Goal: Answer question/provide support

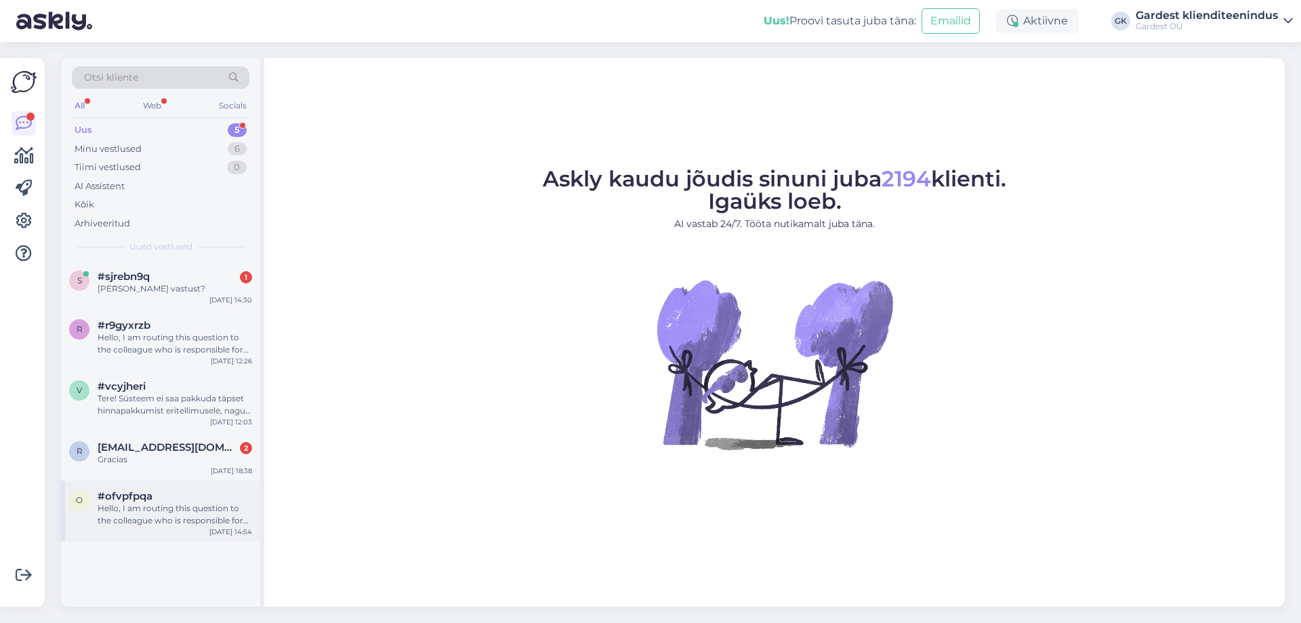
click at [165, 508] on div "Hello, I am routing this question to the colleague who is responsible for this …" at bounding box center [175, 514] width 155 height 24
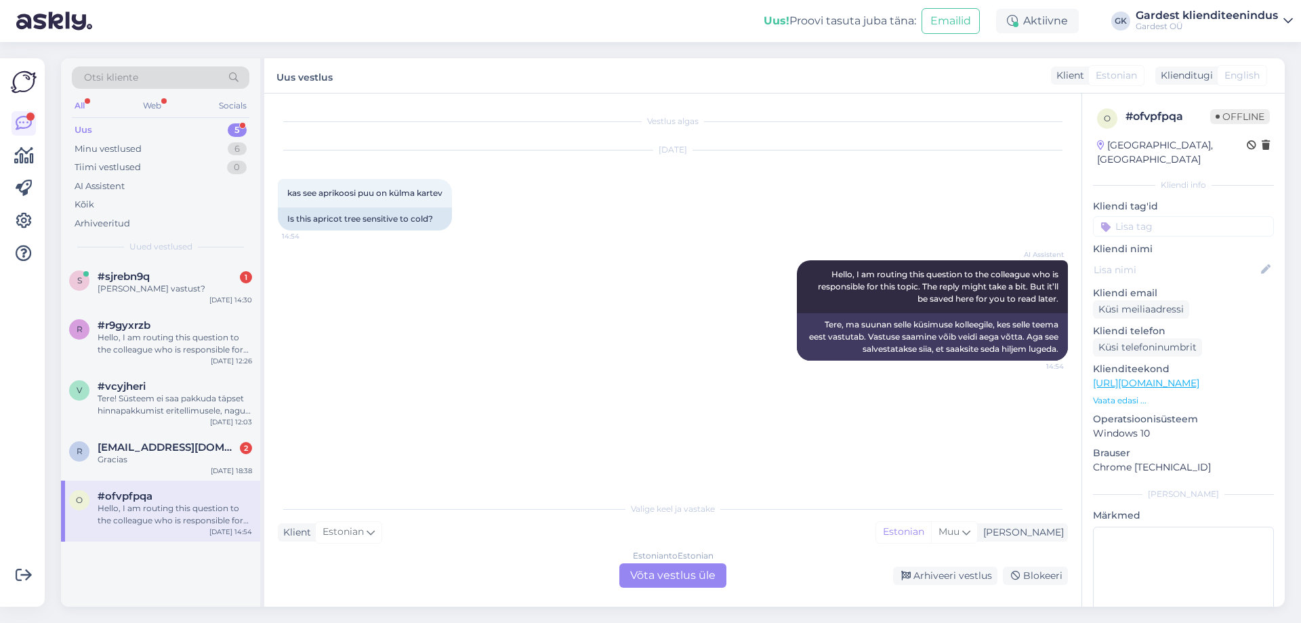
click at [642, 575] on div "Estonian to Estonian Võta vestlus üle" at bounding box center [672, 575] width 107 height 24
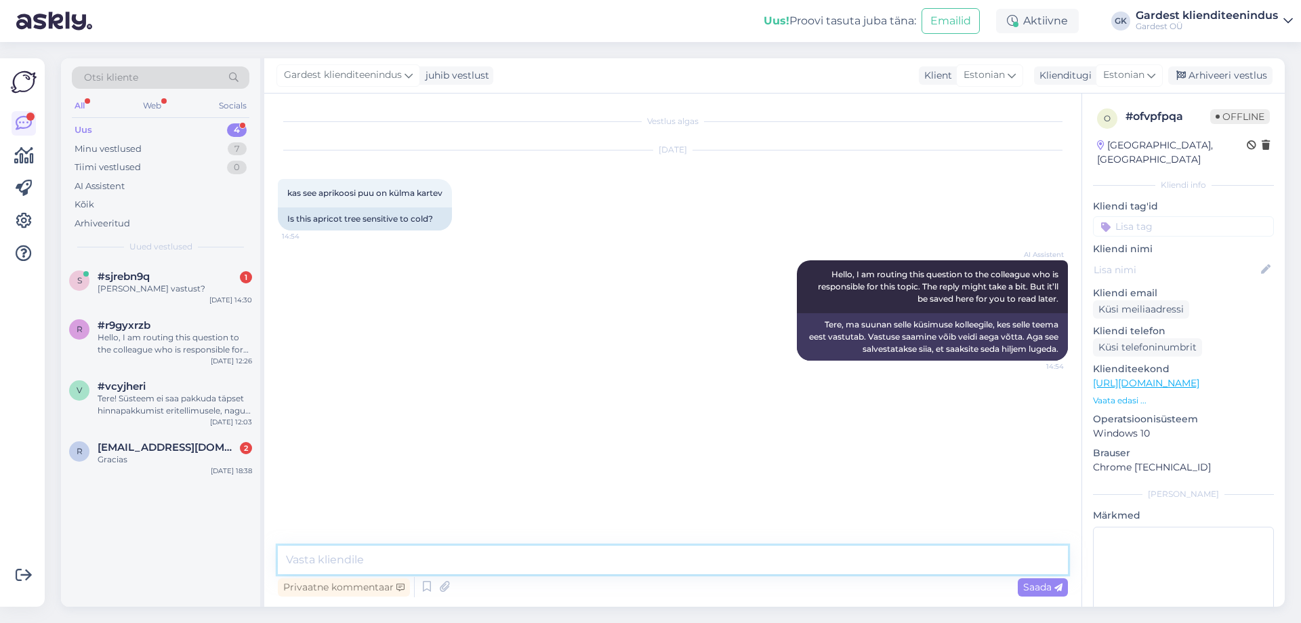
click at [563, 554] on textarea at bounding box center [673, 560] width 790 height 28
type textarea "Tere! Kas [PERSON_NAME] saaksite täpsustada, millist sorti aprikoosi vastu huvi…"
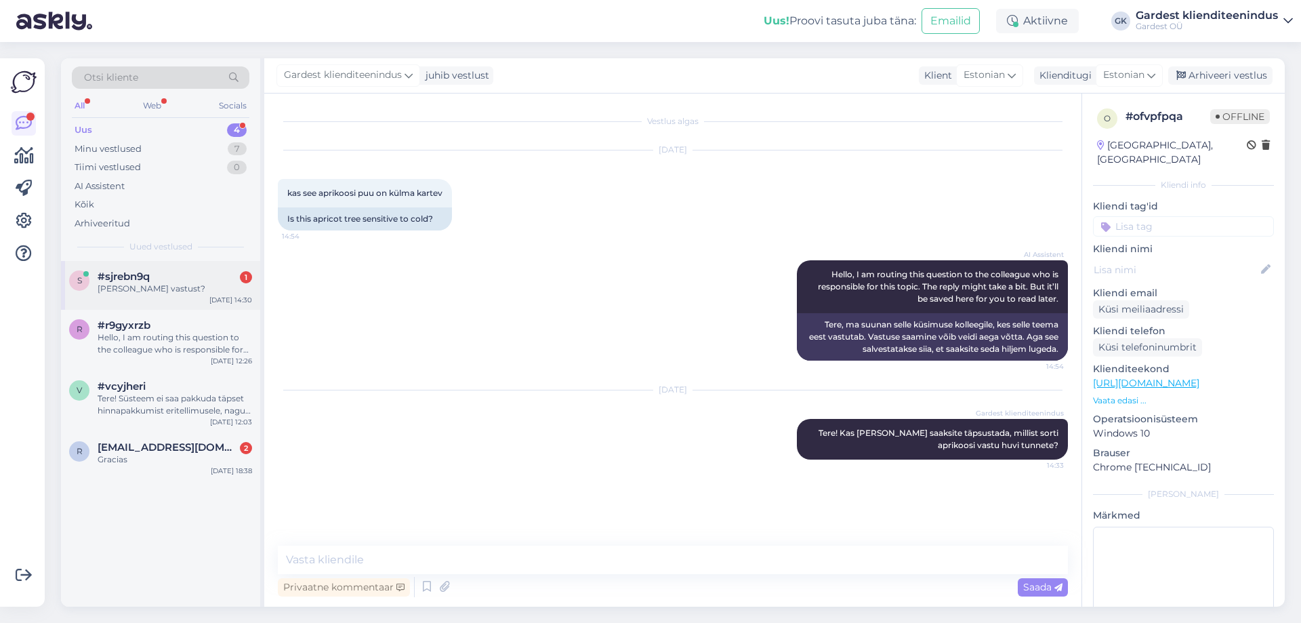
click at [108, 285] on div "[PERSON_NAME] vastust?" at bounding box center [175, 289] width 155 height 12
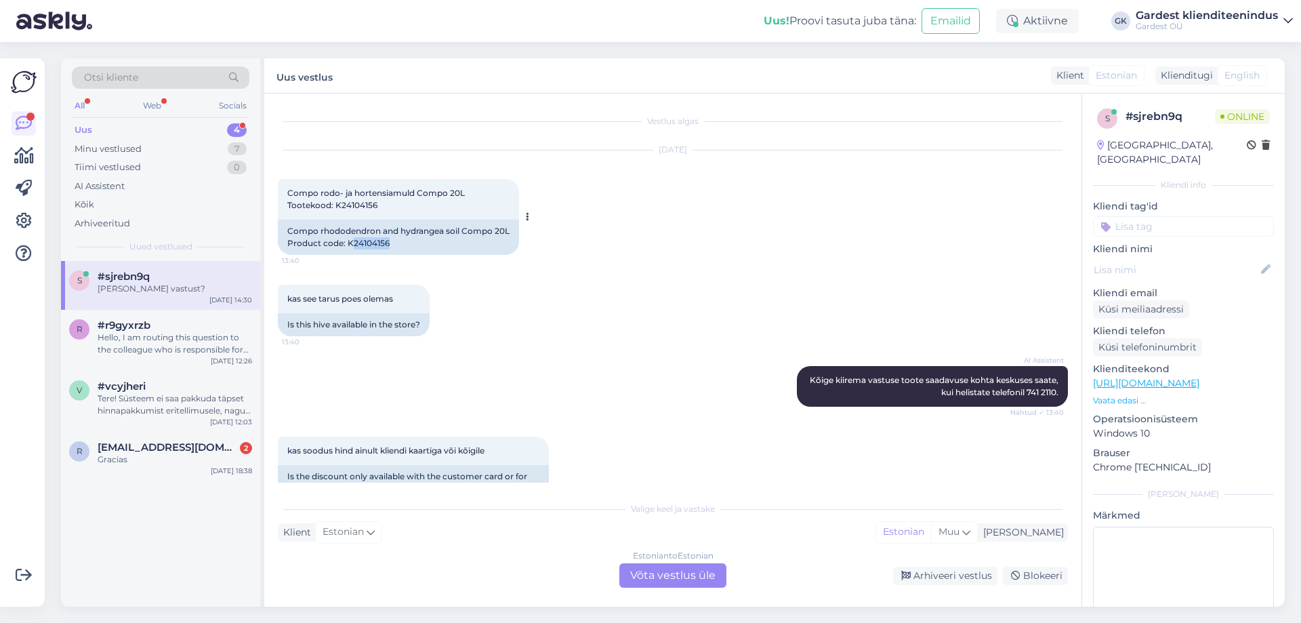
drag, startPoint x: 377, startPoint y: 243, endPoint x: 352, endPoint y: 244, distance: 25.1
click at [352, 244] on div "Compo rhododendron and hydrangea soil Compo 20L Product code: K24104156" at bounding box center [398, 237] width 241 height 35
copy div "24104156"
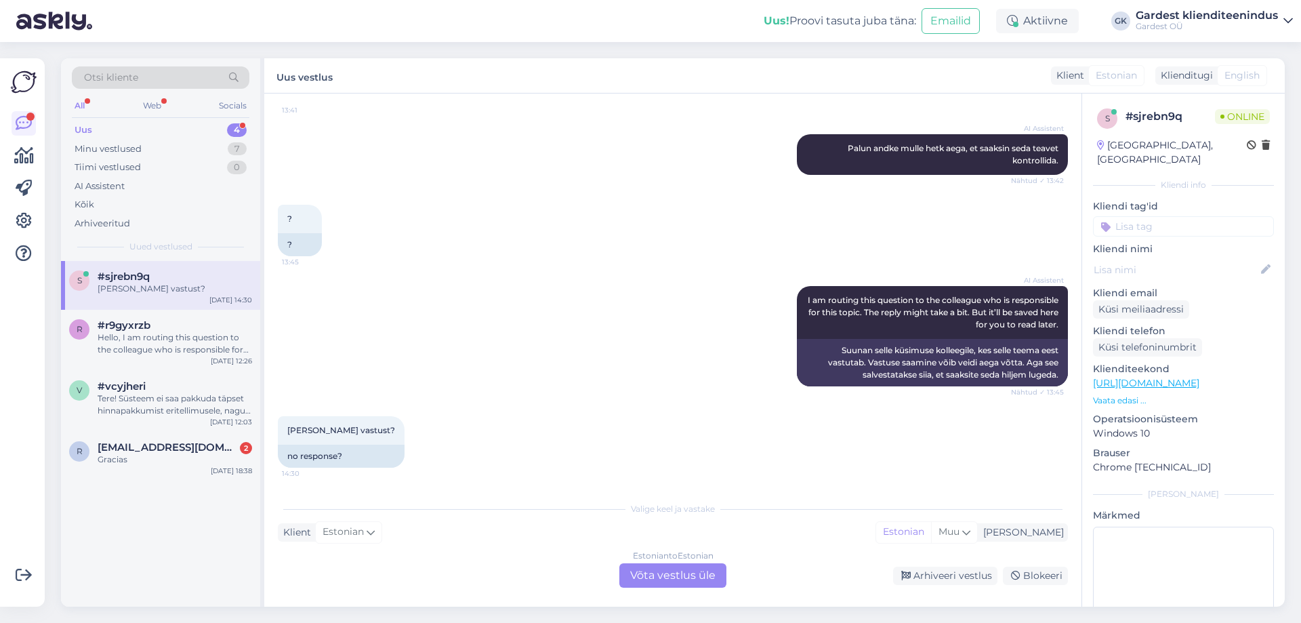
scroll to position [817, 0]
click at [689, 569] on div "Estonian to Estonian Võta vestlus üle" at bounding box center [672, 575] width 107 height 24
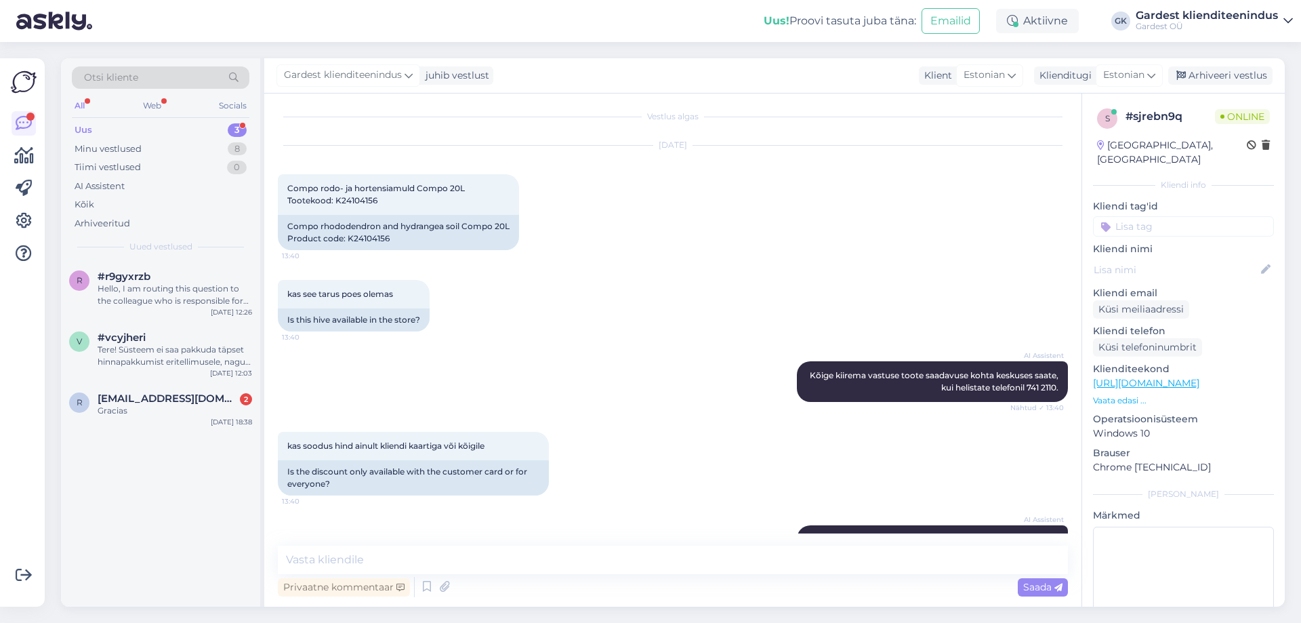
scroll to position [0, 0]
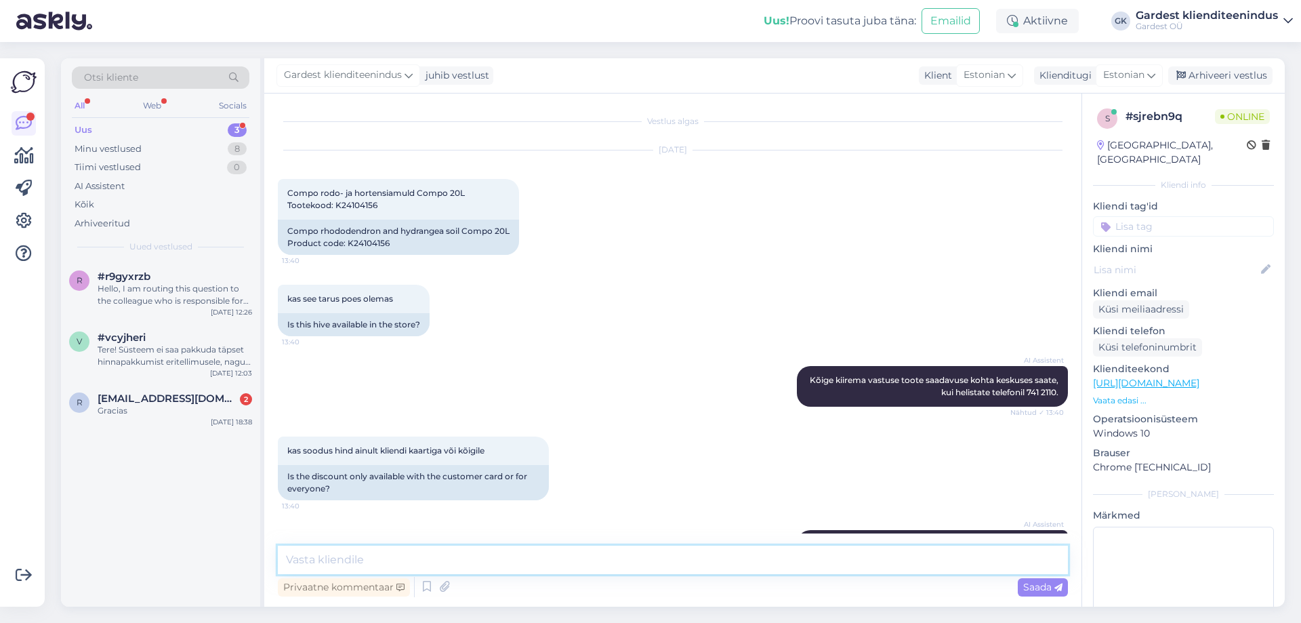
click at [374, 557] on textarea at bounding box center [673, 560] width 790 height 28
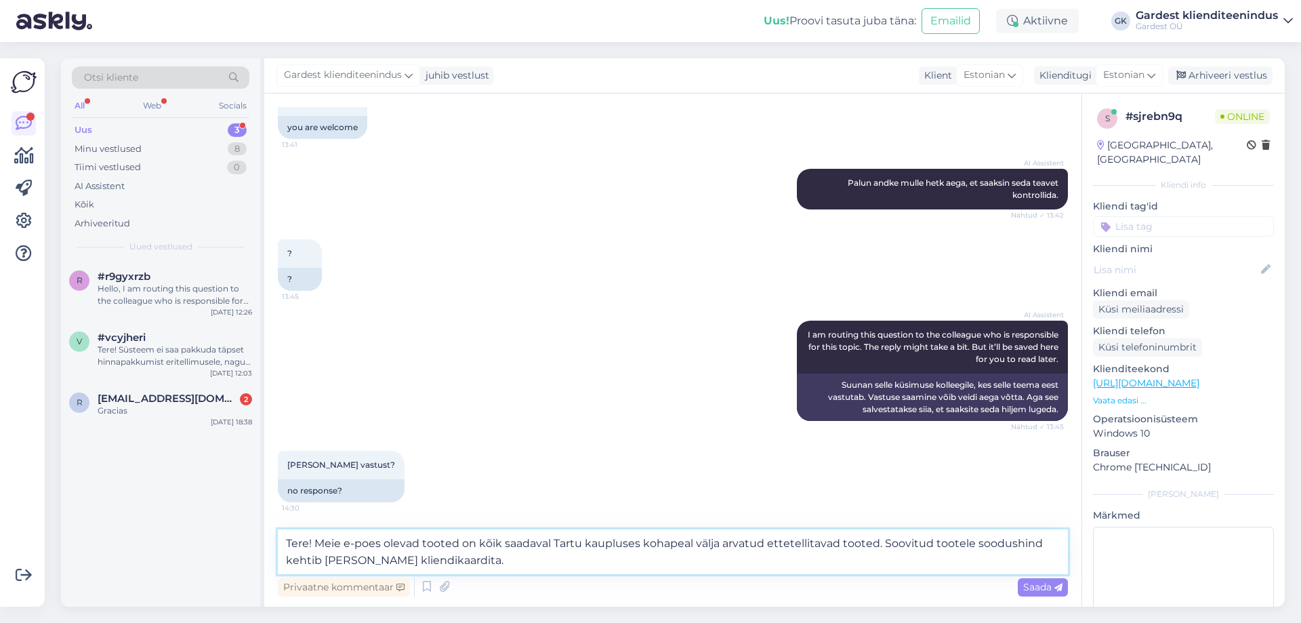
scroll to position [783, 0]
type textarea "Tere! Meie e-poes olevad tooted on kõik saadaval Tartu kaupluses kohapeal välja…"
click at [1039, 590] on span "Saada" at bounding box center [1042, 587] width 39 height 12
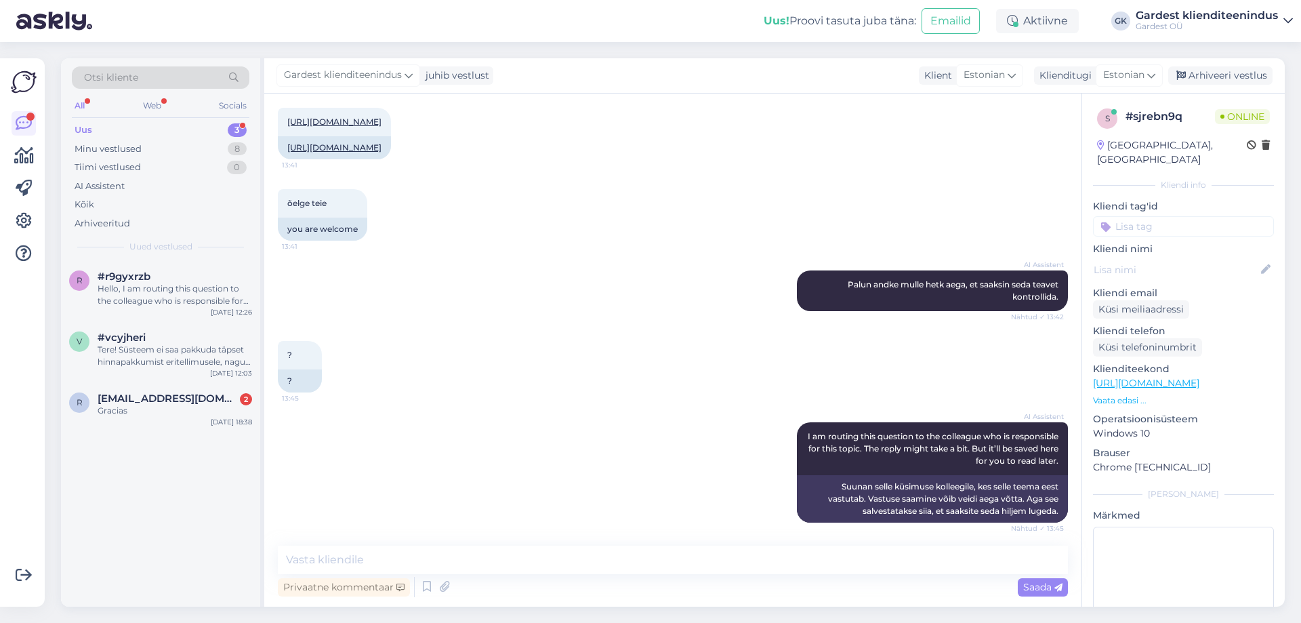
scroll to position [646, 0]
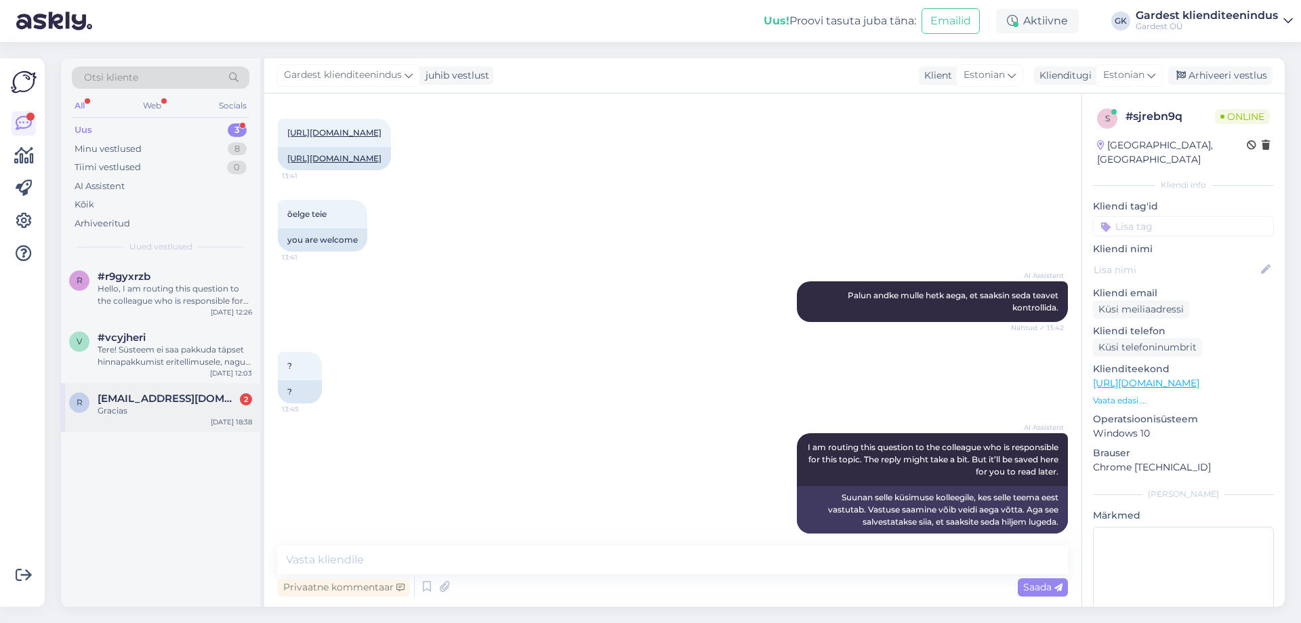
click at [142, 405] on div "Gracias" at bounding box center [175, 411] width 155 height 12
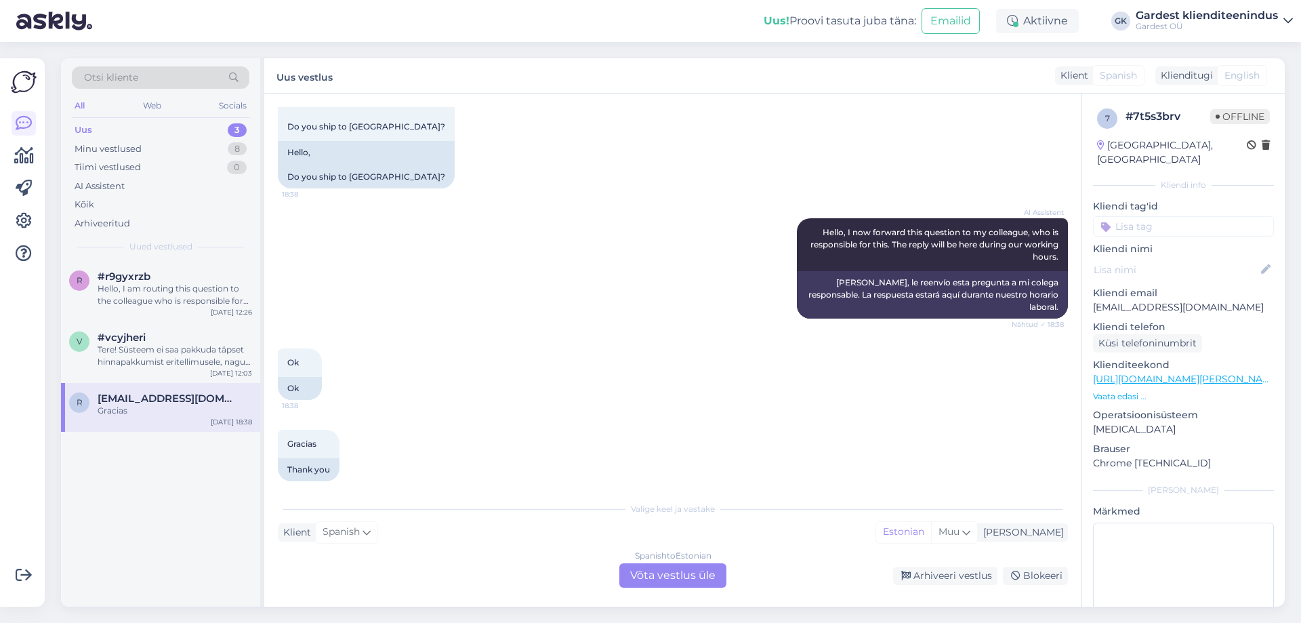
scroll to position [92, 0]
click at [670, 572] on div "Spanish to Estonian Võta vestlus üle" at bounding box center [672, 575] width 107 height 24
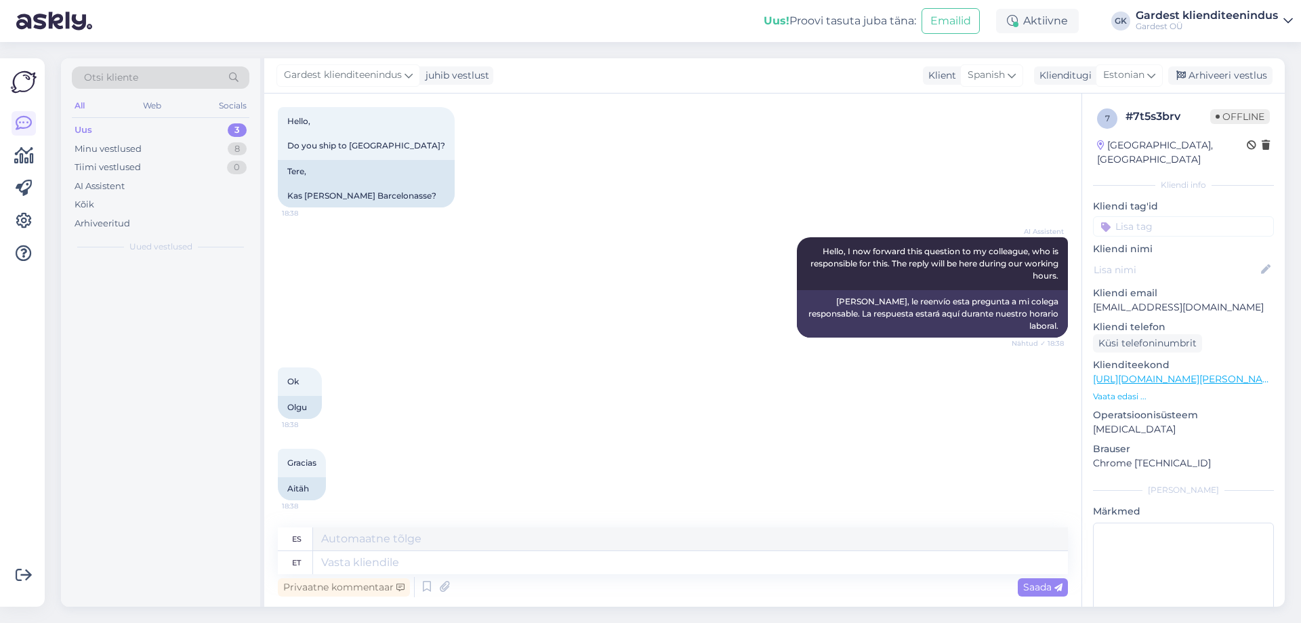
scroll to position [60, 0]
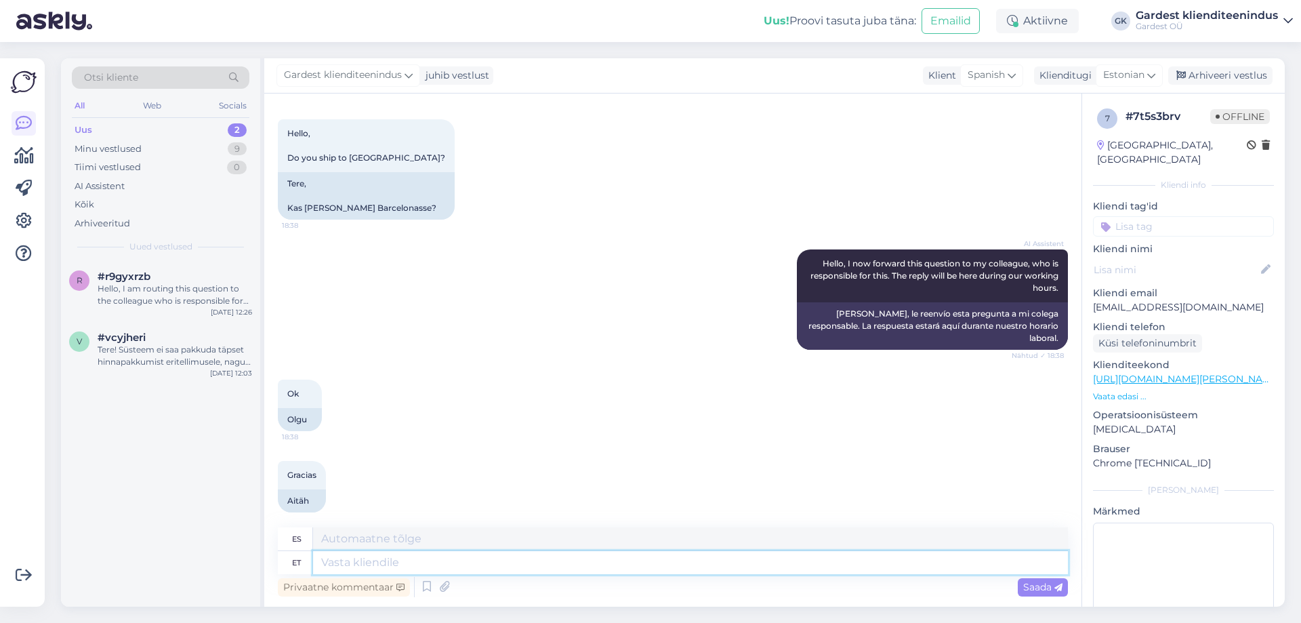
click at [396, 561] on textarea at bounding box center [690, 562] width 755 height 23
type textarea "Tere!"
type textarea "¡Hola!"
type textarea "Tere! Mis"
type textarea "¡Hola! ¿Qué?"
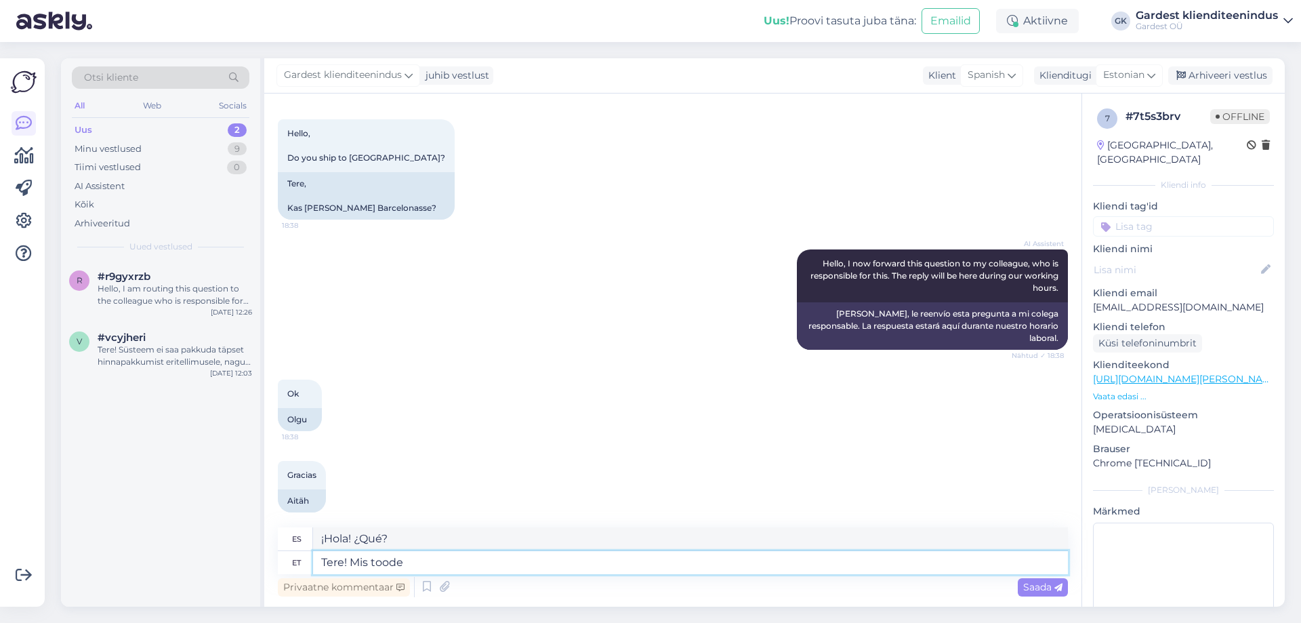
type textarea "Tere! Mis toode"
type textarea "Hola! ¿Qué producto?"
type textarea "Tere! Mis toode Teile"
type textarea "¡Hola! ¿Qué producto quieres?"
type textarea "Tere! Mis toode Teile huvi p"
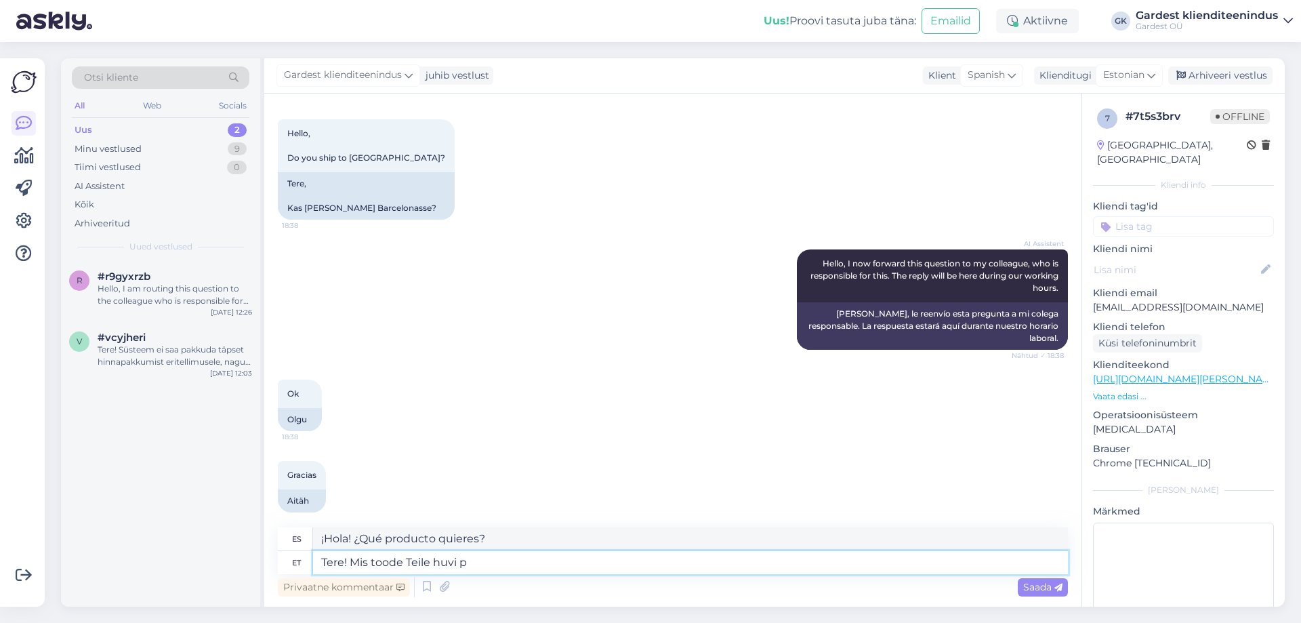
type textarea "¡Hola! ¿Qué producto te interesa?"
type textarea "Tere! Täname huvi tundmast,is toode Teile huvi pakub?"
type textarea "¡Hola! Gracias por su interés en este producto. ¿Le interesa?"
type textarea "Tere! Täname huvi tundmast, mis toode Teile huvi pakub?"
type textarea "¡Hola! Gracias por su interés. ¿Qué producto le interesa?"
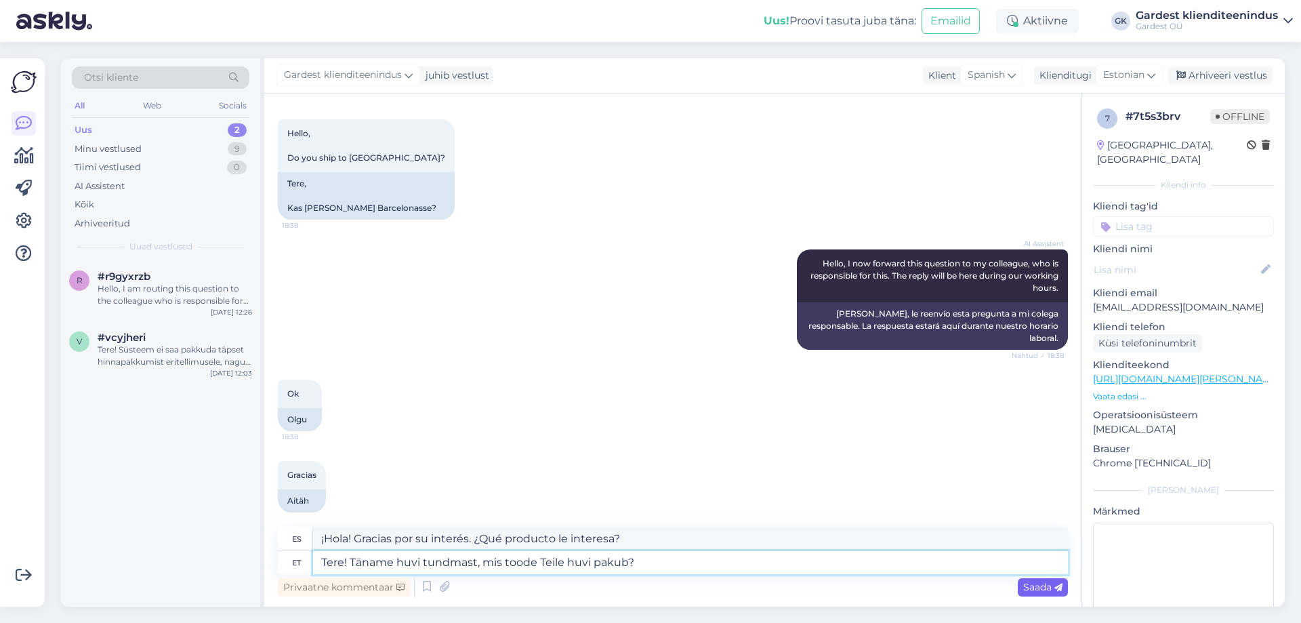
type textarea "Tere! Täname huvi tundmast, mis toode Teile huvi pakub?"
click at [1054, 588] on icon at bounding box center [1058, 587] width 8 height 8
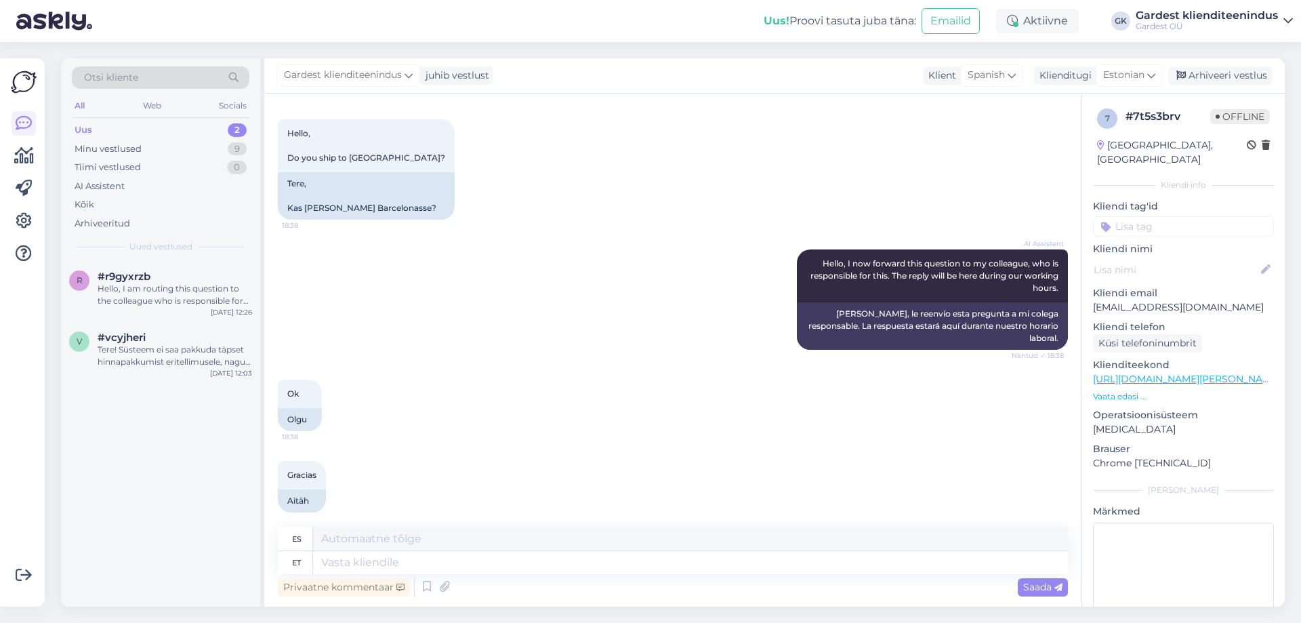
scroll to position [169, 0]
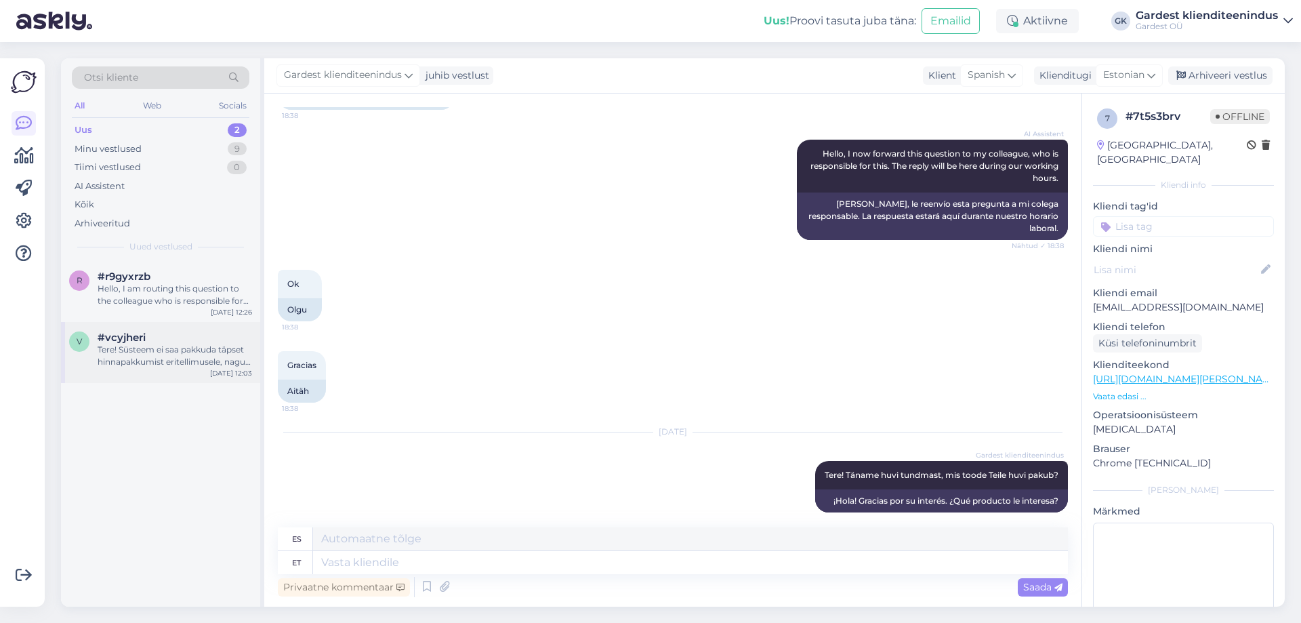
click at [102, 344] on div "Tere! Süsteem ei saa pakkuda täpset hinnapakkumist eritellimusele, nagu euroalu…" at bounding box center [175, 356] width 155 height 24
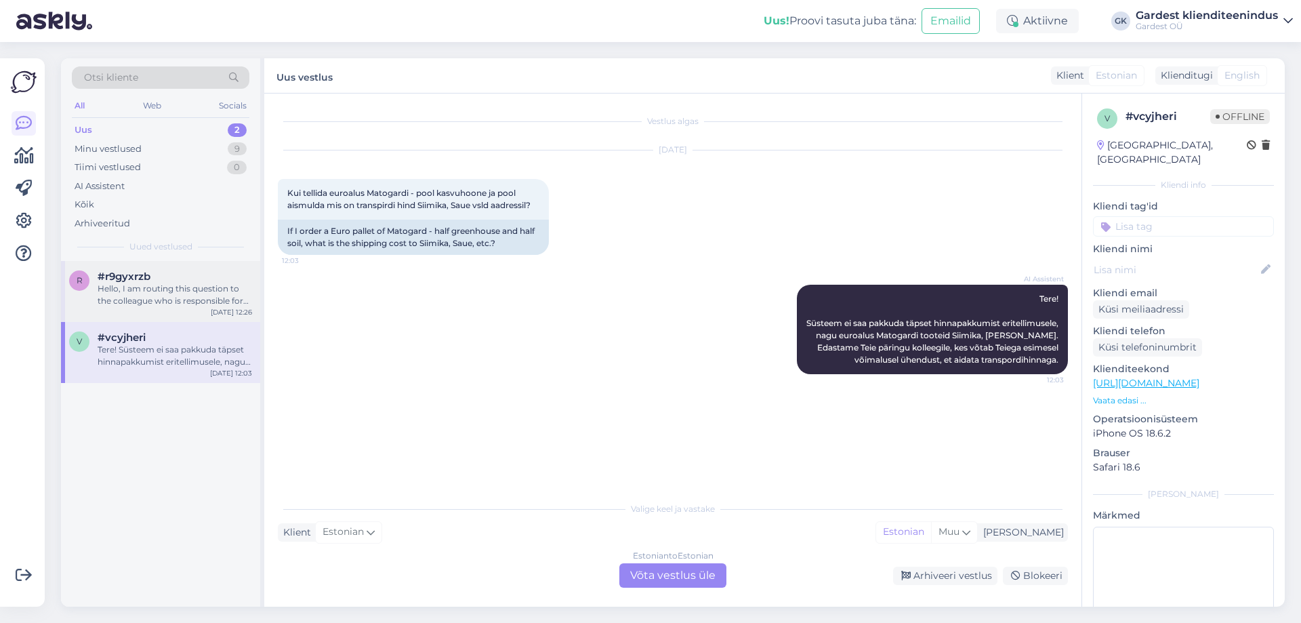
click at [107, 302] on div "Hello, I am routing this question to the colleague who is responsible for this …" at bounding box center [175, 295] width 155 height 24
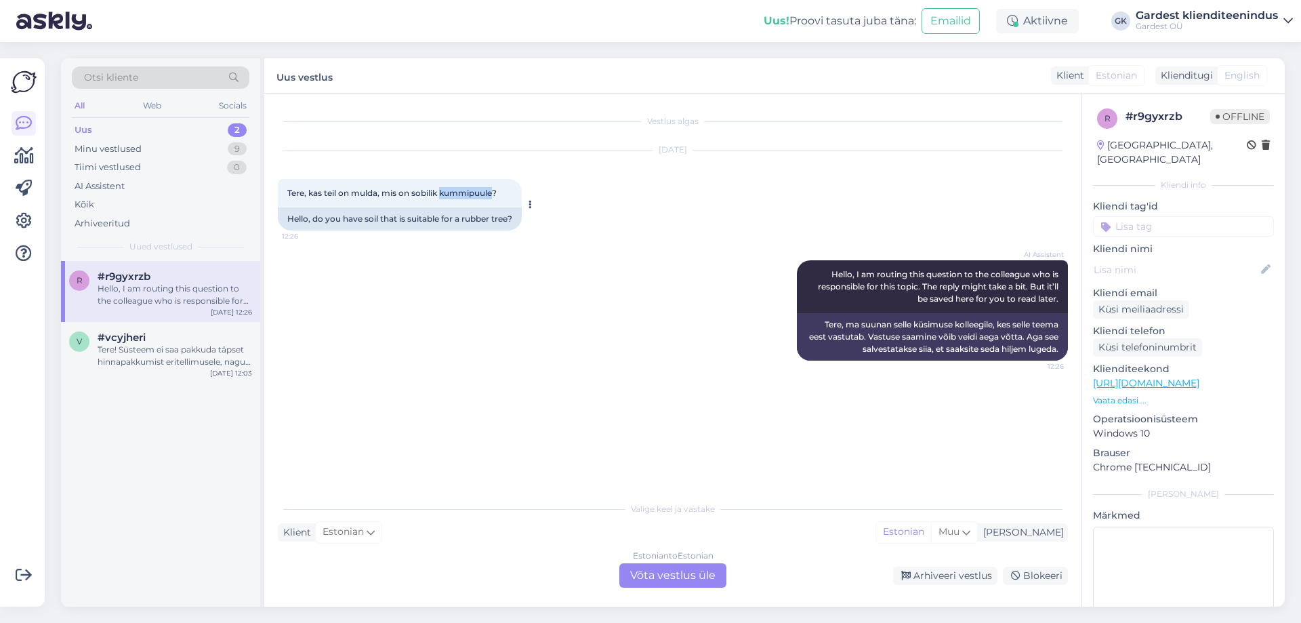
drag, startPoint x: 494, startPoint y: 192, endPoint x: 443, endPoint y: 192, distance: 50.8
click at [443, 192] on span "Tere, kas teil on mulda, mis on sobilik kummipuule?" at bounding box center [391, 193] width 209 height 10
copy span "kummipuule"
click at [670, 577] on div "Estonian to Estonian Võta vestlus üle" at bounding box center [672, 575] width 107 height 24
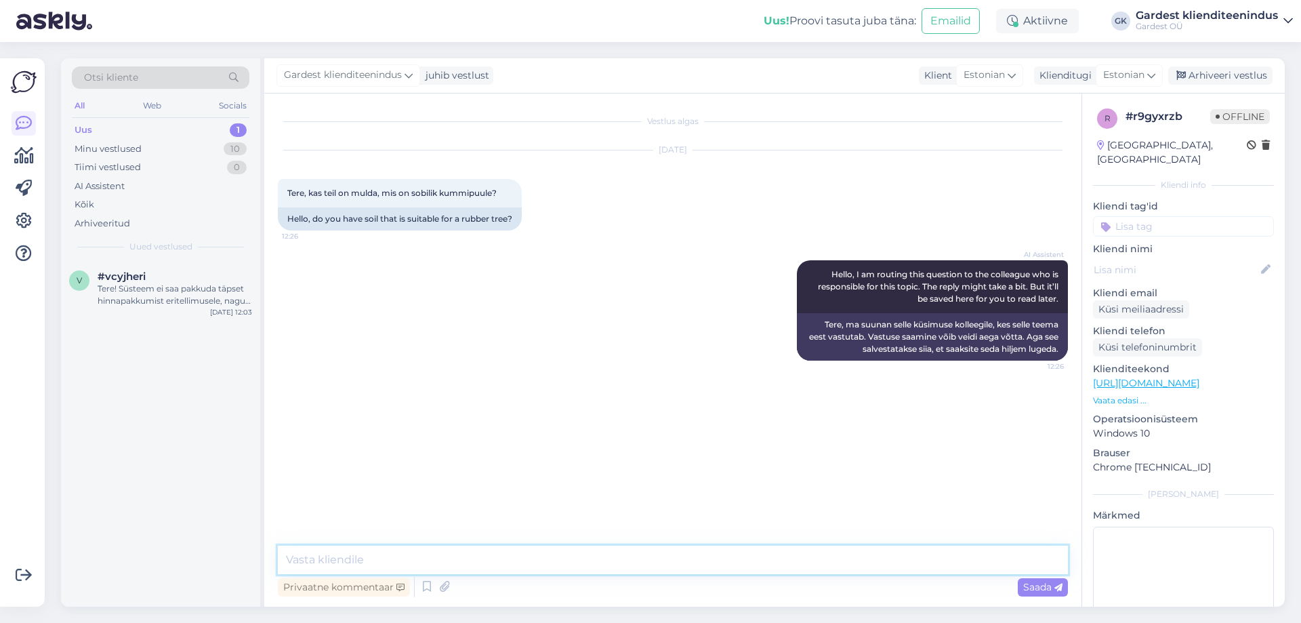
click at [593, 558] on textarea at bounding box center [673, 560] width 790 height 28
paste textarea "[URL][DOMAIN_NAME]"
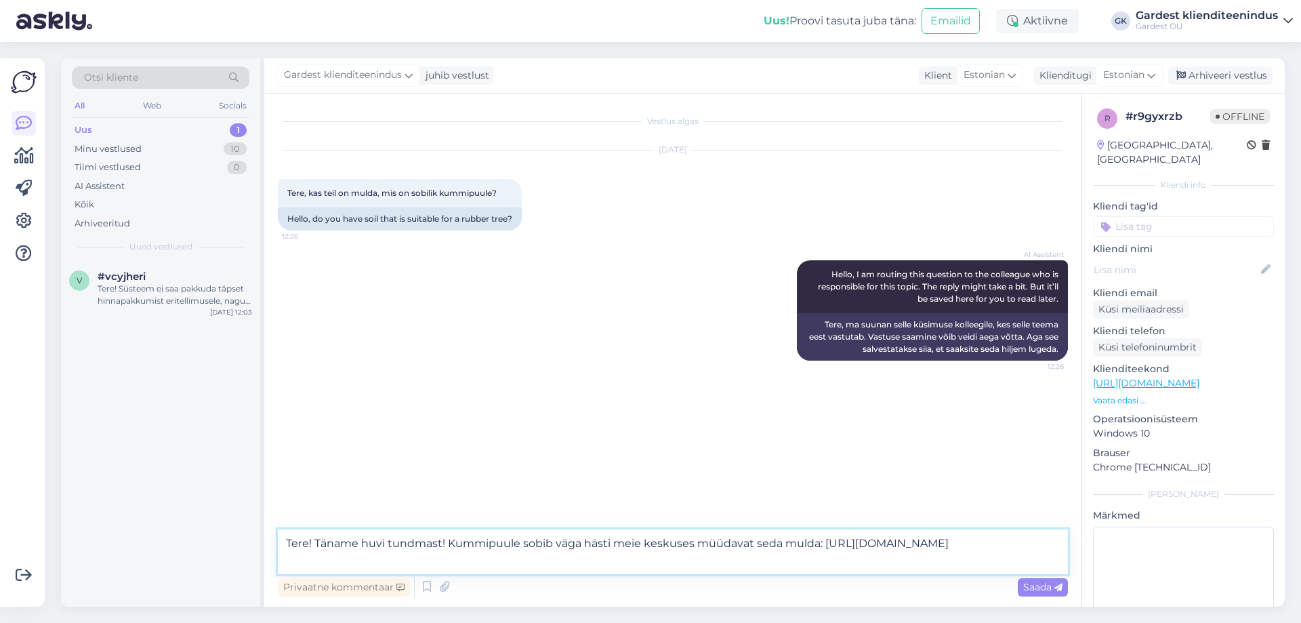
drag, startPoint x: 816, startPoint y: 544, endPoint x: 739, endPoint y: 539, distance: 77.4
click at [739, 539] on textarea "Tere! Täname huvi tundmast! Kummipuule sobib väga hästi meie keskuses müüdavat …" at bounding box center [673, 551] width 790 height 45
type textarea "Tere! Täname huvi tundmast! Kummipuule sobib väga hästi meie keskuses müüdav se…"
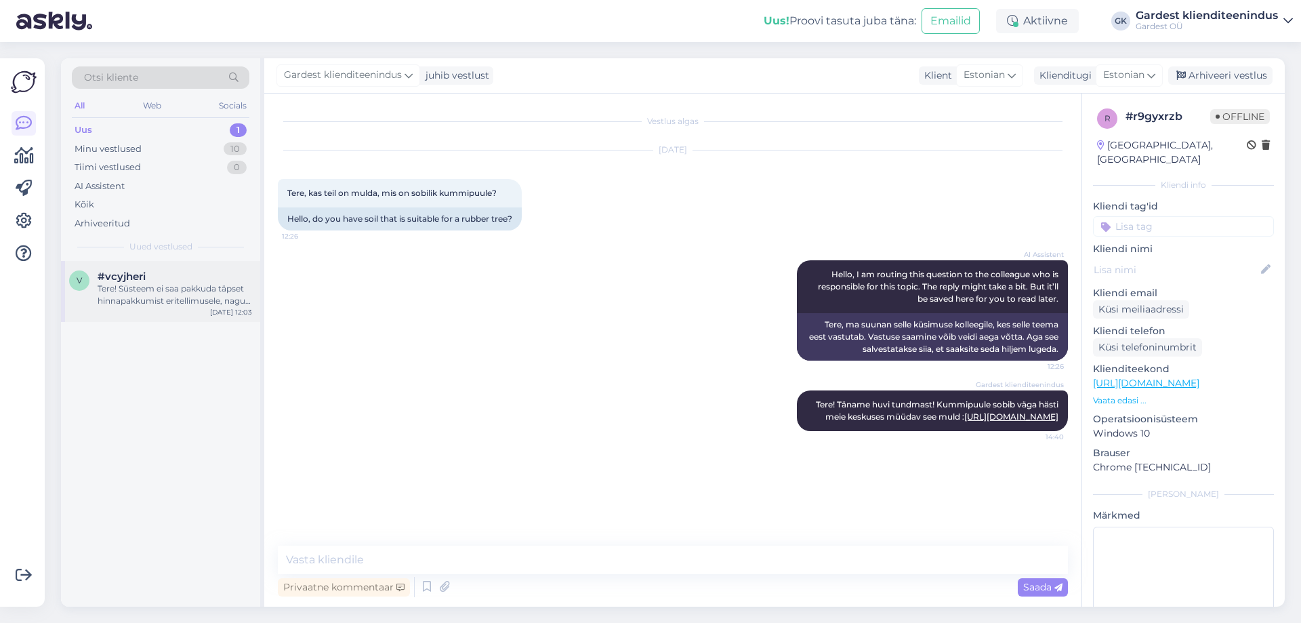
click at [211, 299] on div "Tere! Süsteem ei saa pakkuda täpset hinnapakkumist eritellimusele, nagu euroalu…" at bounding box center [175, 295] width 155 height 24
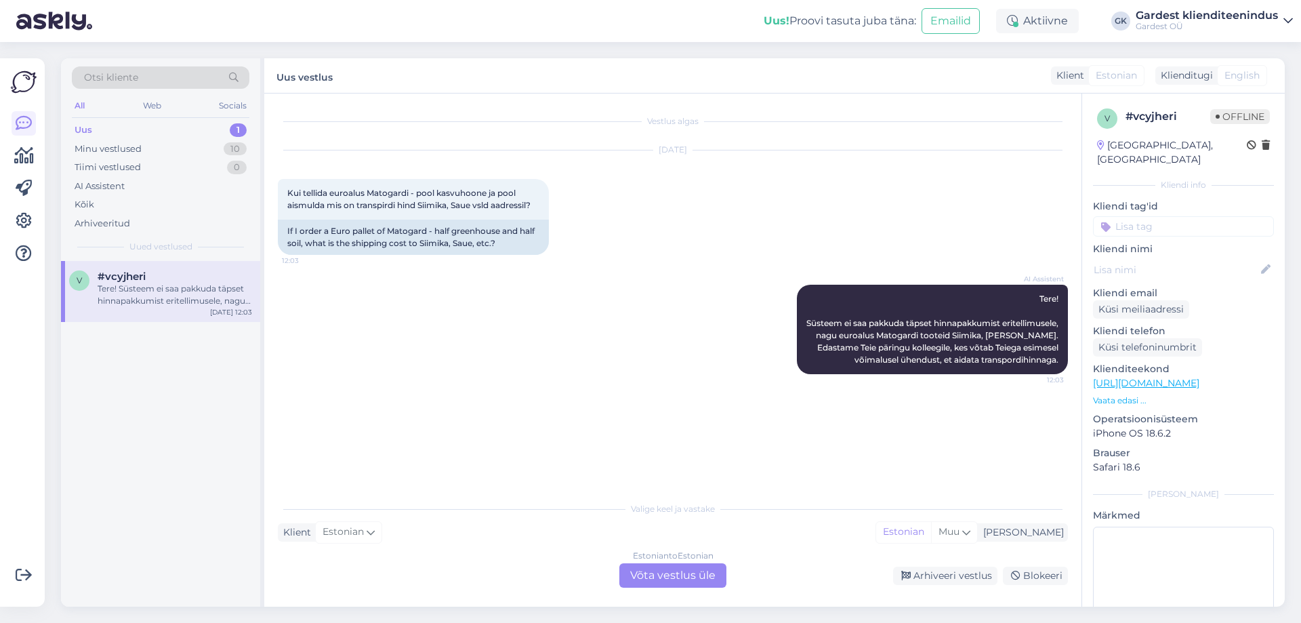
click at [701, 585] on div "Estonian to Estonian Võta vestlus üle" at bounding box center [672, 575] width 107 height 24
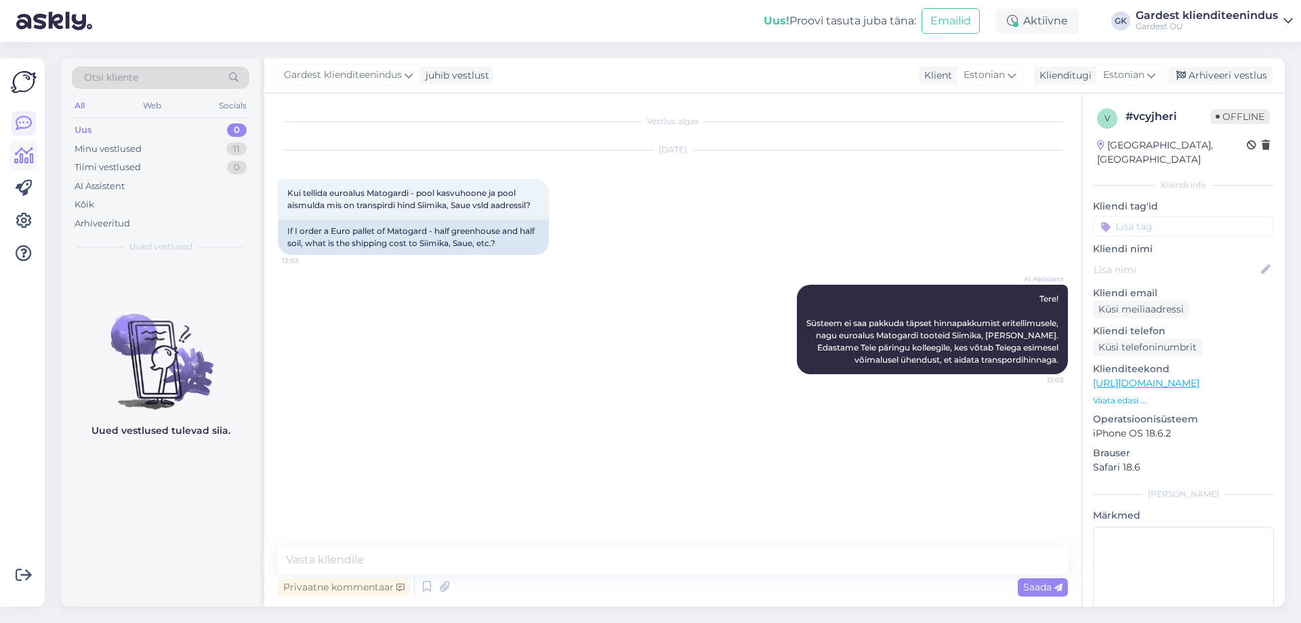
click at [26, 162] on icon at bounding box center [24, 156] width 20 height 16
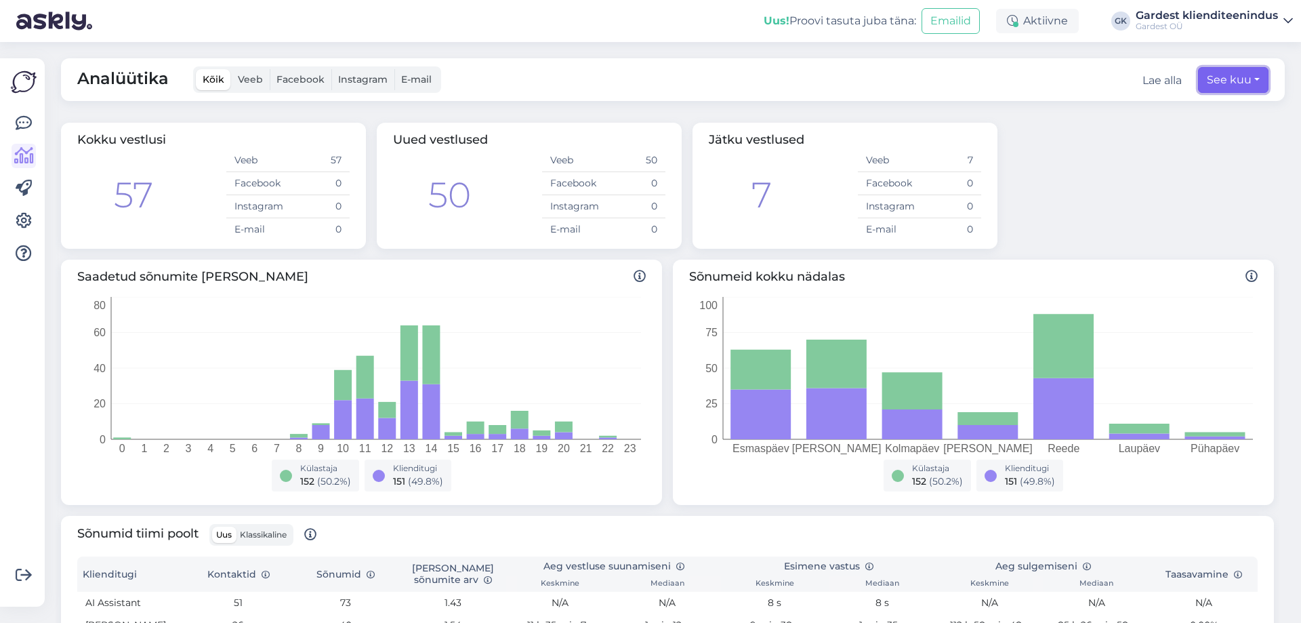
click at [1218, 76] on button "See kuu" at bounding box center [1233, 80] width 70 height 26
select select "8"
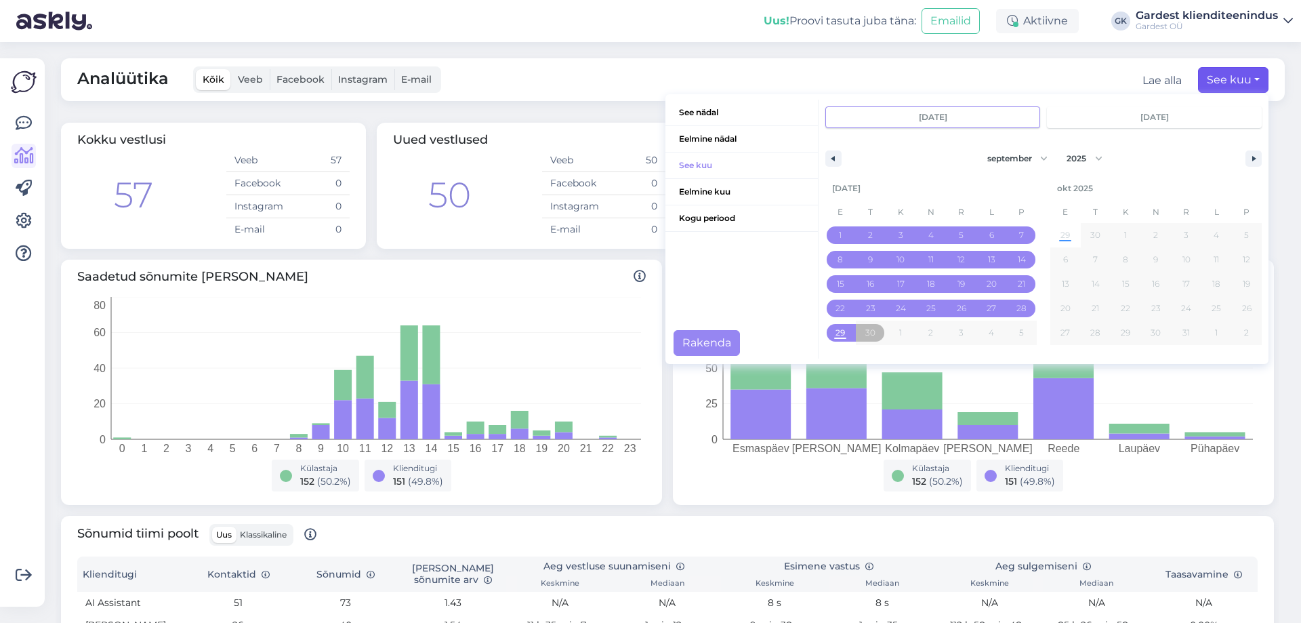
click at [809, 56] on div "Analüütika Kõik Veeb Facebook Instagram E-mail Lae alla See kuu See nädal Eelmi…" at bounding box center [677, 332] width 1248 height 581
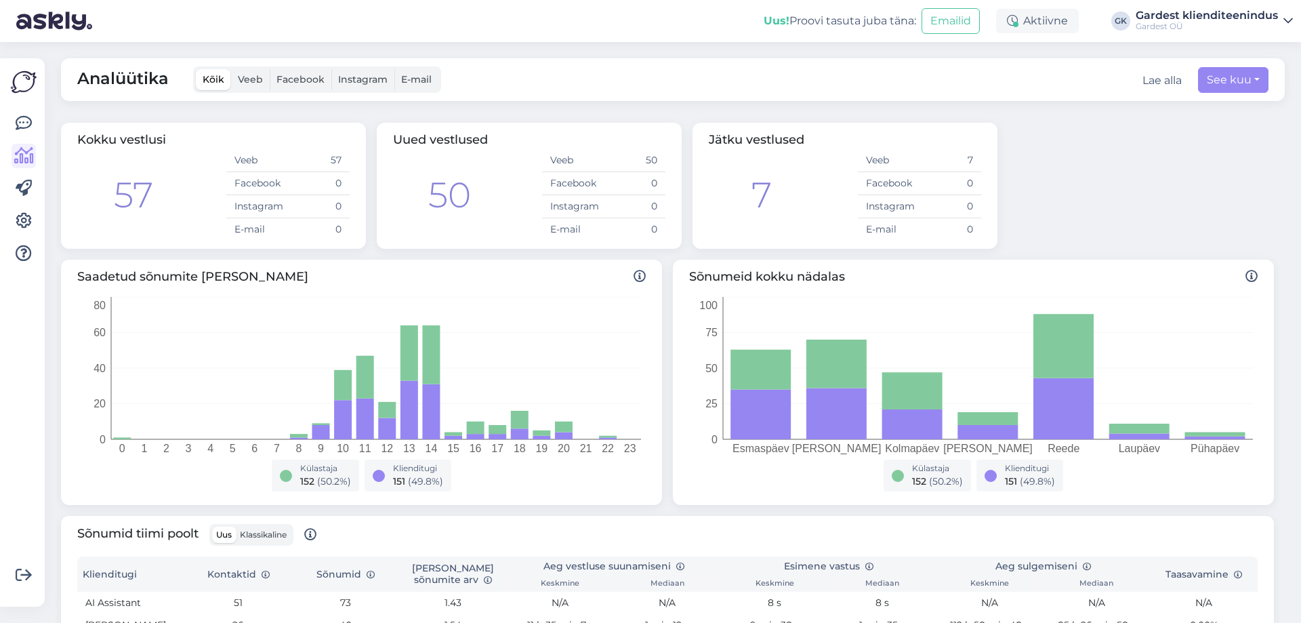
scroll to position [271, 0]
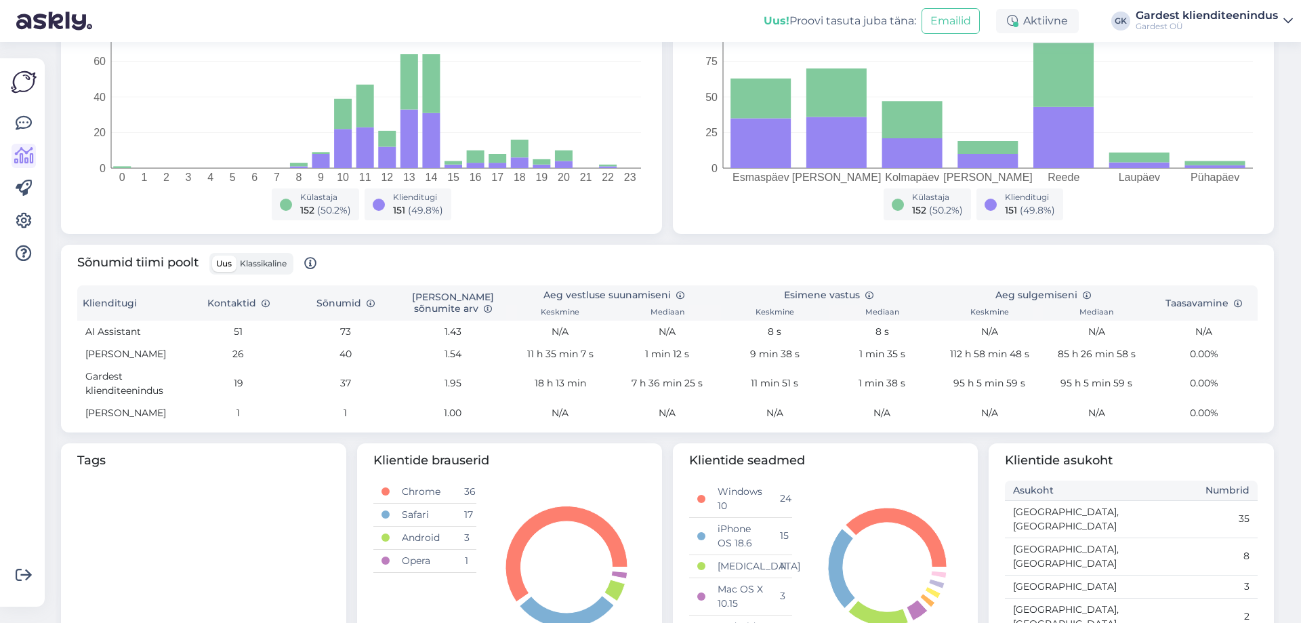
click at [281, 258] on label "Klassikaline" at bounding box center [263, 263] width 55 height 16
click at [236, 255] on input "Klassikaline" at bounding box center [236, 255] width 0 height 0
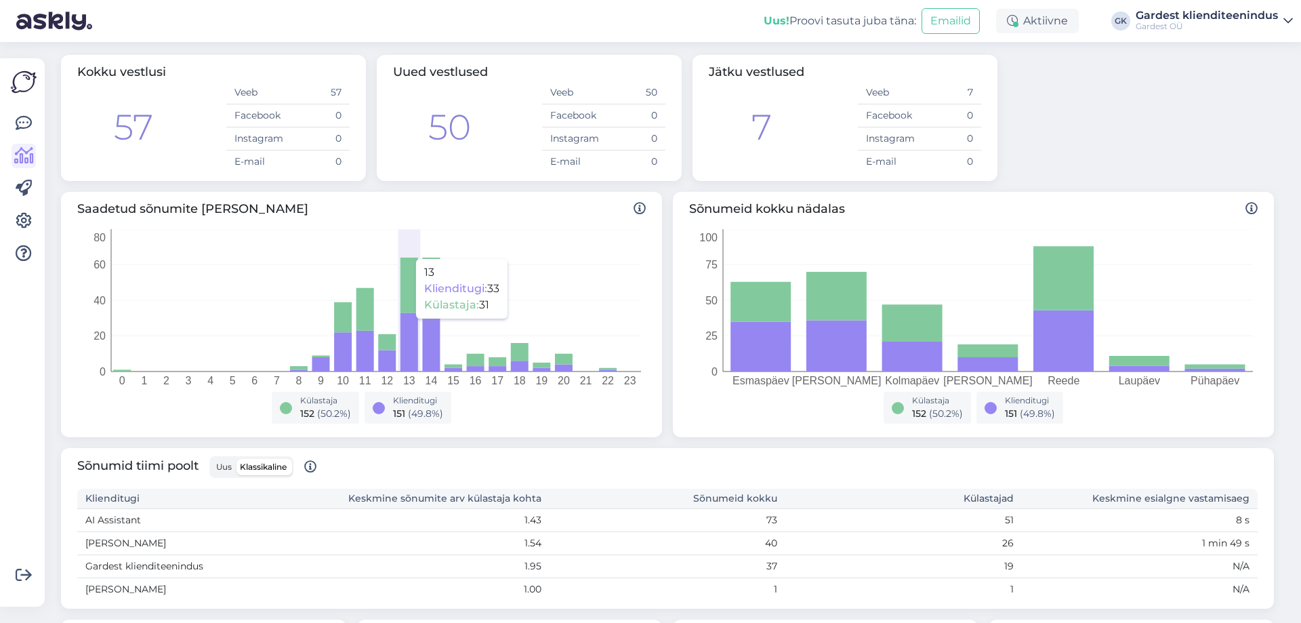
scroll to position [0, 0]
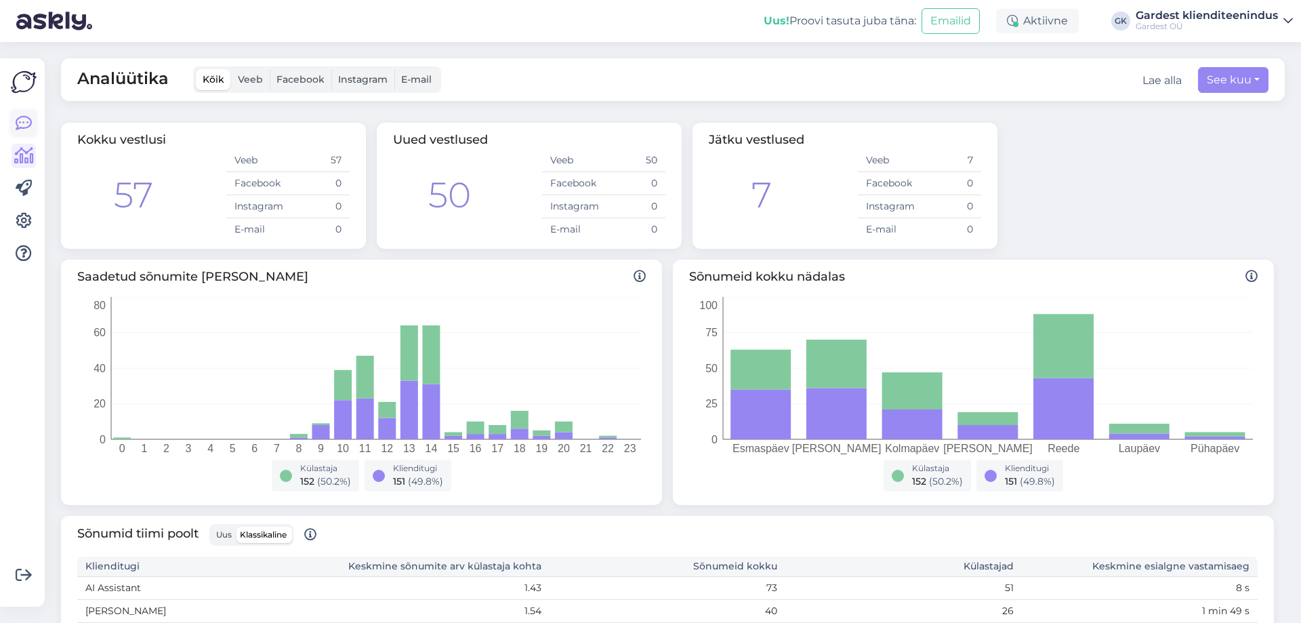
click at [13, 133] on link at bounding box center [24, 123] width 24 height 24
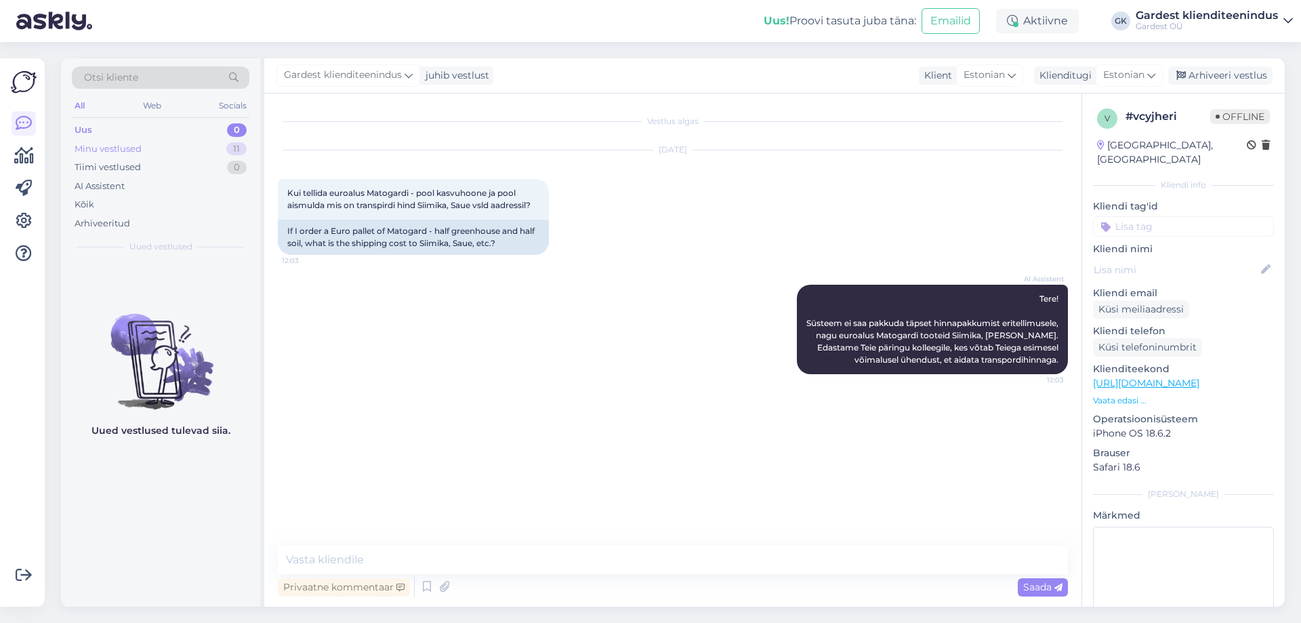
click at [131, 148] on div "Minu vestlused" at bounding box center [108, 149] width 67 height 14
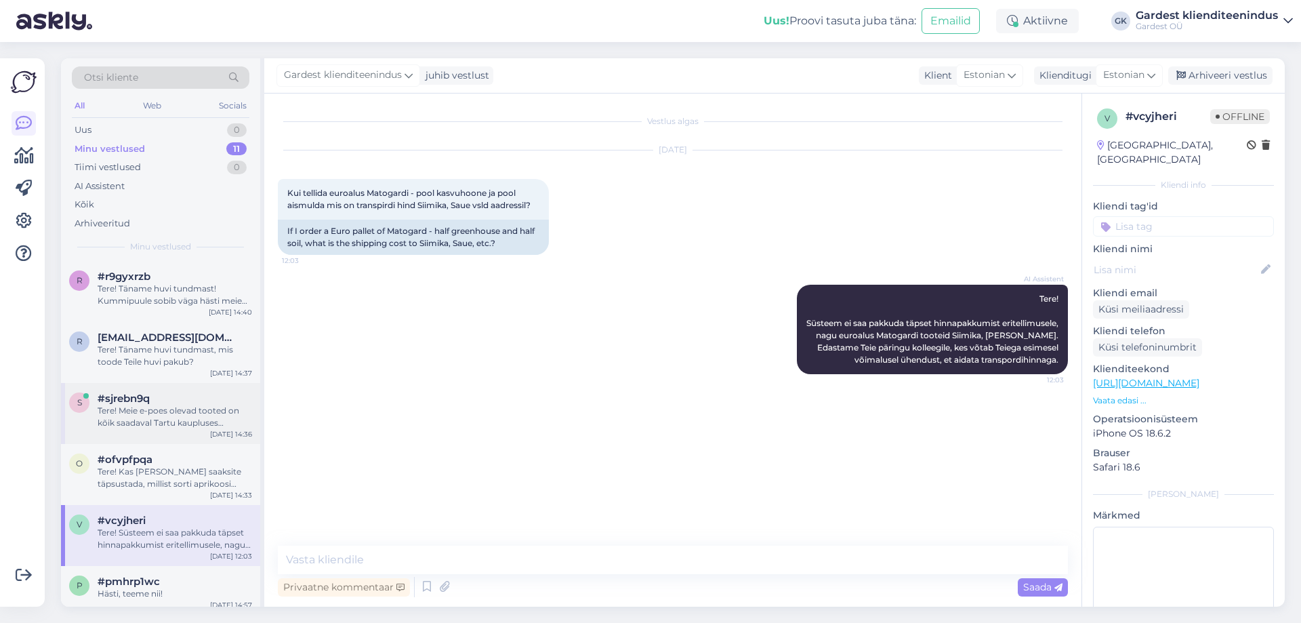
click at [129, 394] on span "#sjrebn9q" at bounding box center [124, 398] width 52 height 12
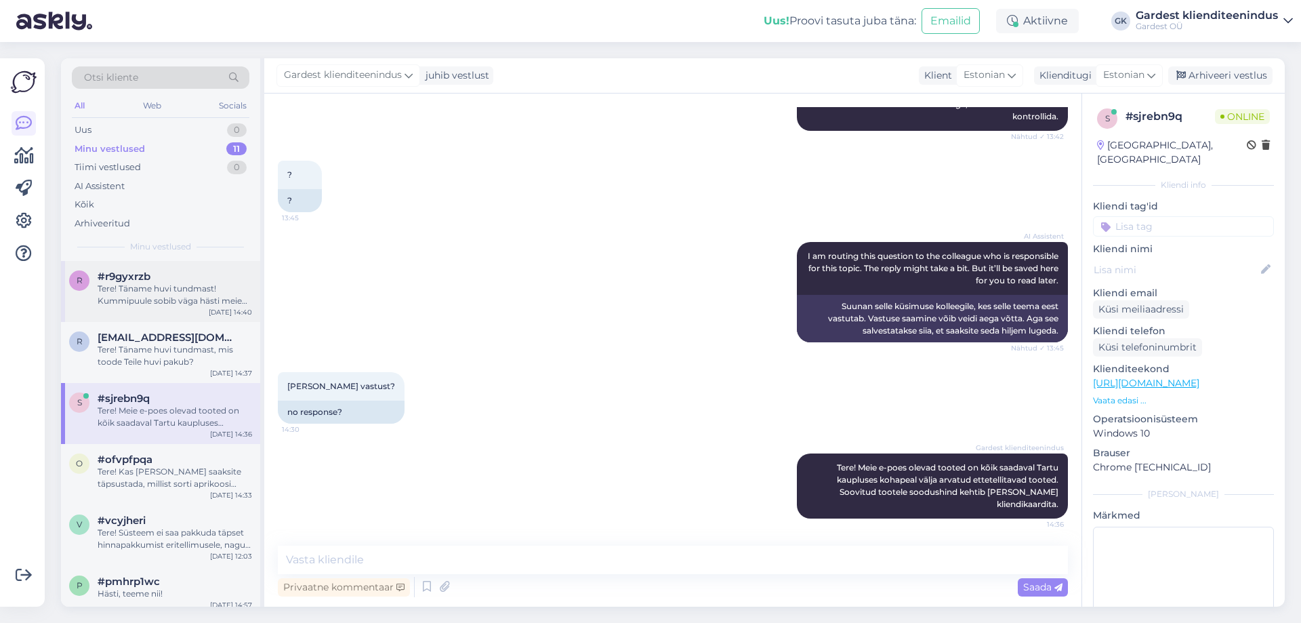
click at [190, 273] on div "#r9gyxrzb" at bounding box center [175, 276] width 155 height 12
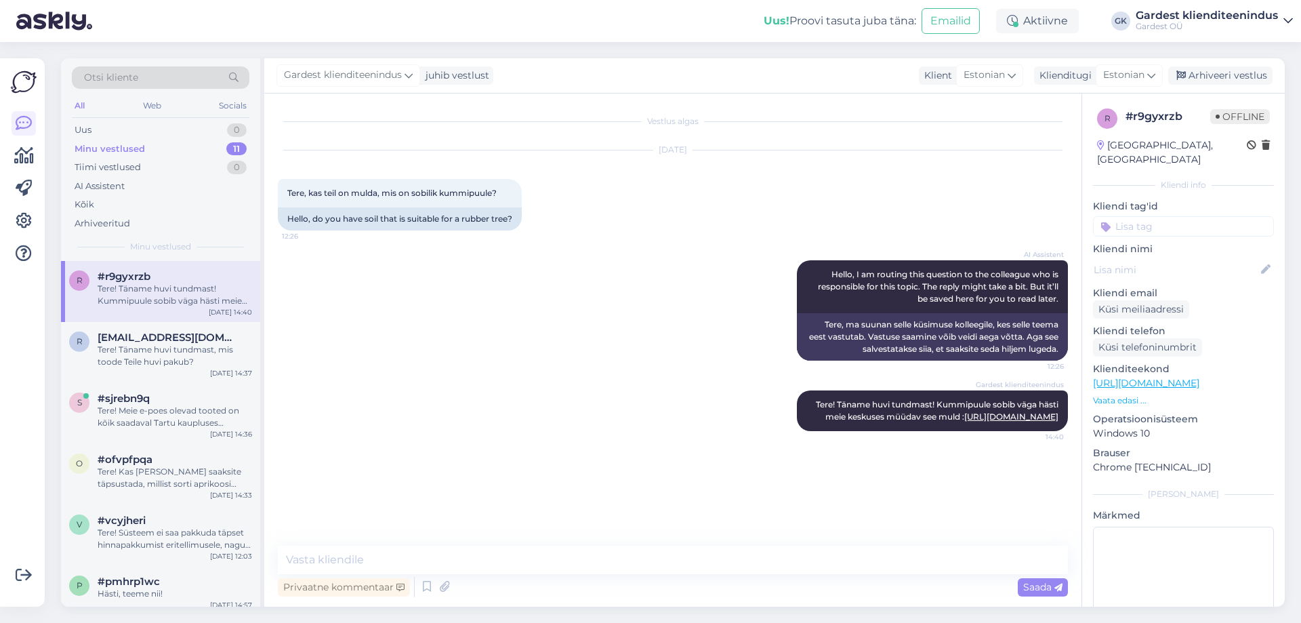
click at [722, 375] on div "Gardest klienditeenindus Tere! Täname huvi tundmast! Kummipuule sobib väga häst…" at bounding box center [673, 410] width 790 height 70
